Goal: Information Seeking & Learning: Learn about a topic

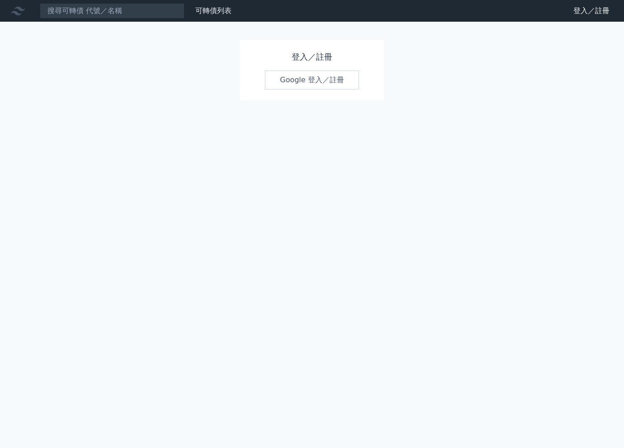
click at [315, 79] on link "Google 登入／註冊" at bounding box center [312, 80] width 94 height 19
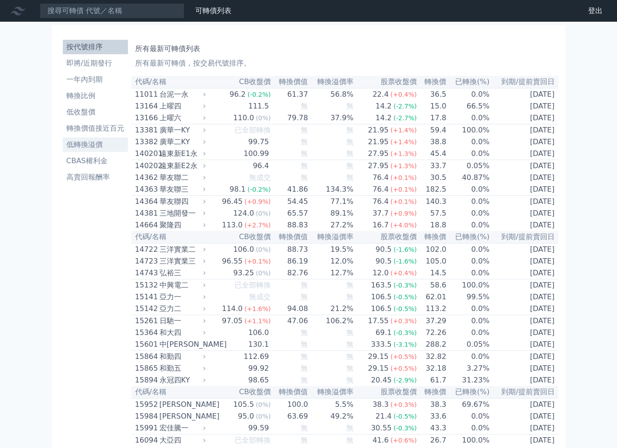
click at [96, 150] on li "低轉換溢價" at bounding box center [95, 144] width 65 height 11
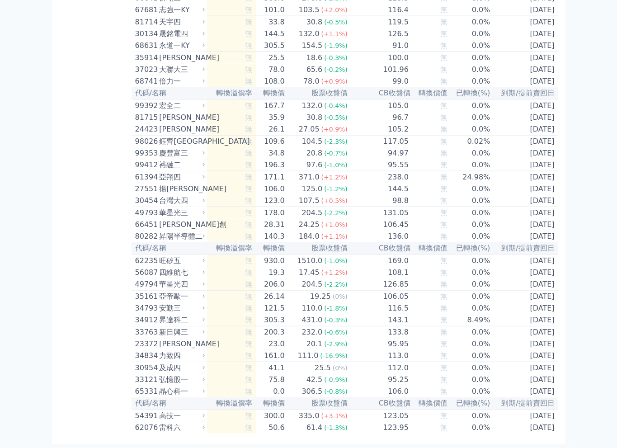
scroll to position [5171, 0]
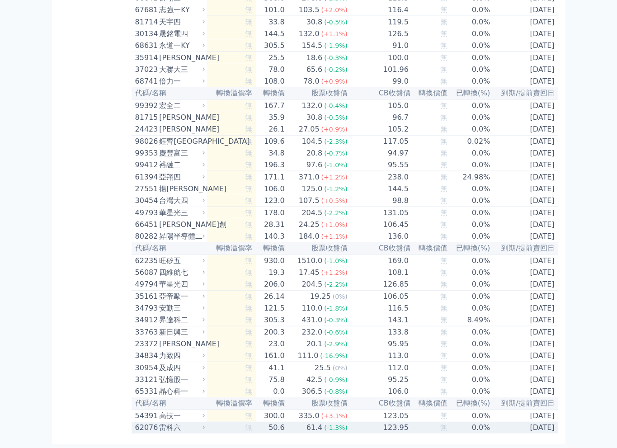
drag, startPoint x: 134, startPoint y: 96, endPoint x: 553, endPoint y: 425, distance: 532.2
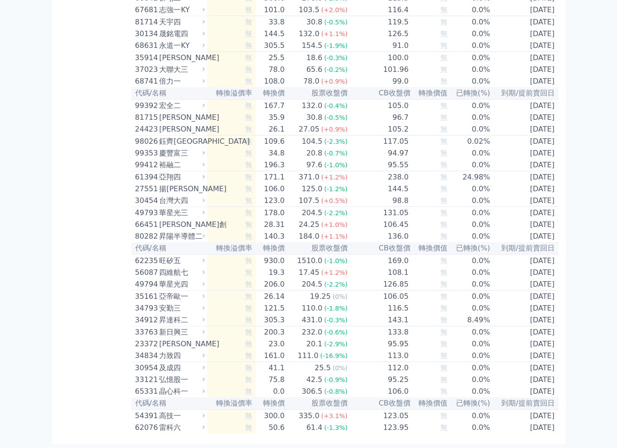
copy table "44421 竣邦一KY -7.5% 49.0 60.9 (-1.0%) 115.0 (0%) 124.29 0.0% 2027-07-28 可轉債名稱 竣邦一…"
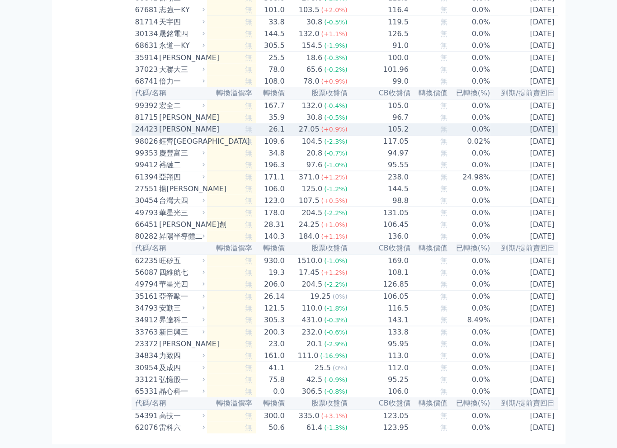
click at [206, 132] on icon at bounding box center [204, 129] width 6 height 6
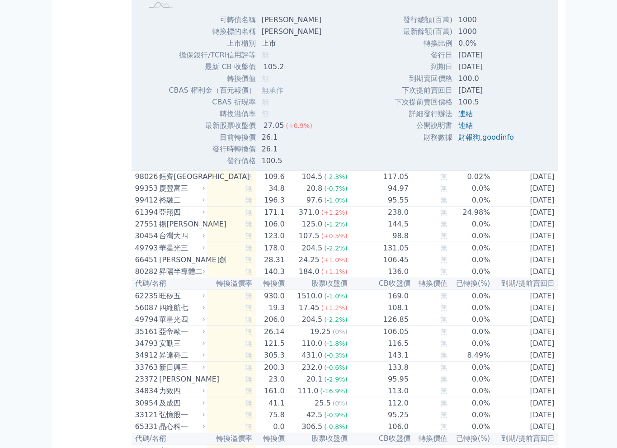
scroll to position [101, 0]
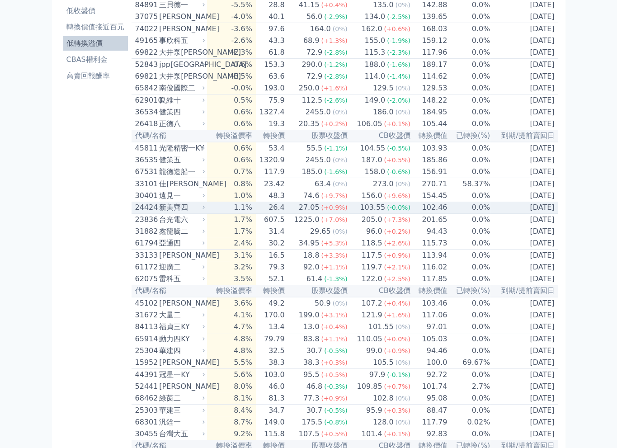
click at [207, 210] on icon at bounding box center [204, 207] width 6 height 6
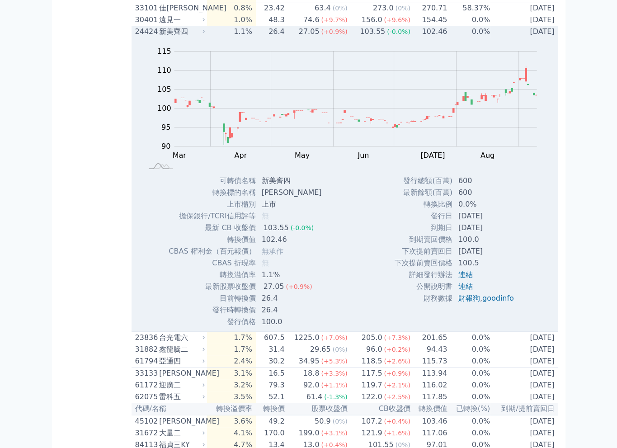
scroll to position [282, 0]
